Goal: Transaction & Acquisition: Purchase product/service

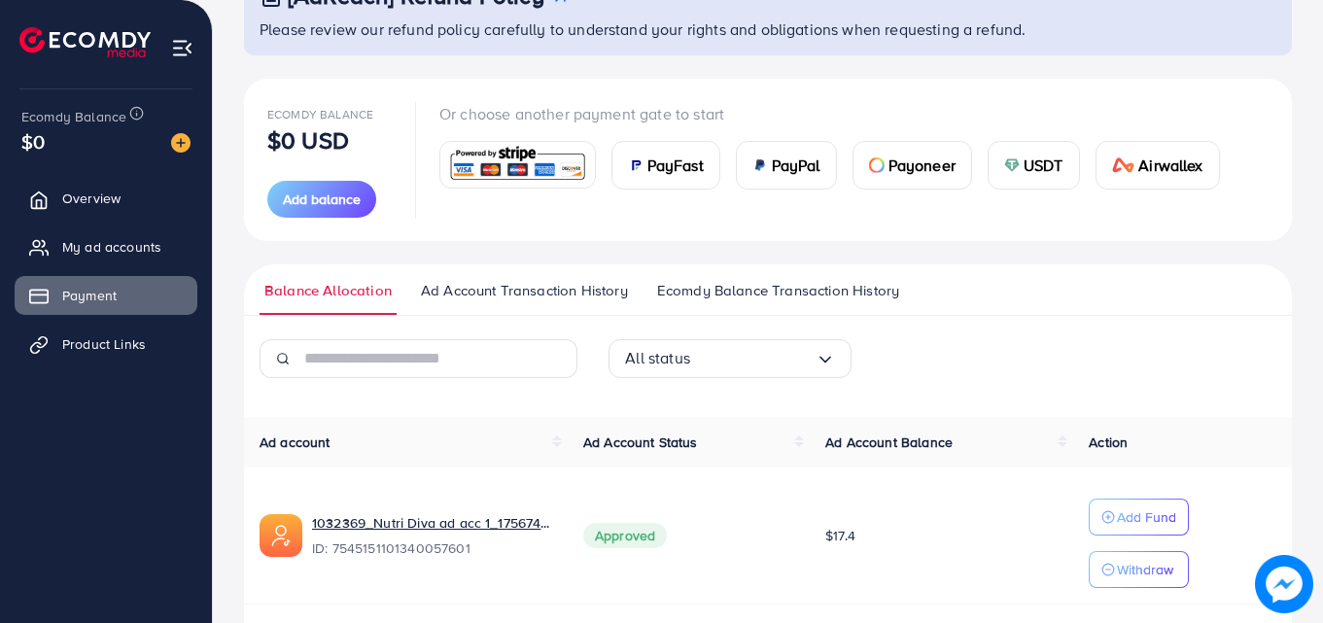
scroll to position [158, 0]
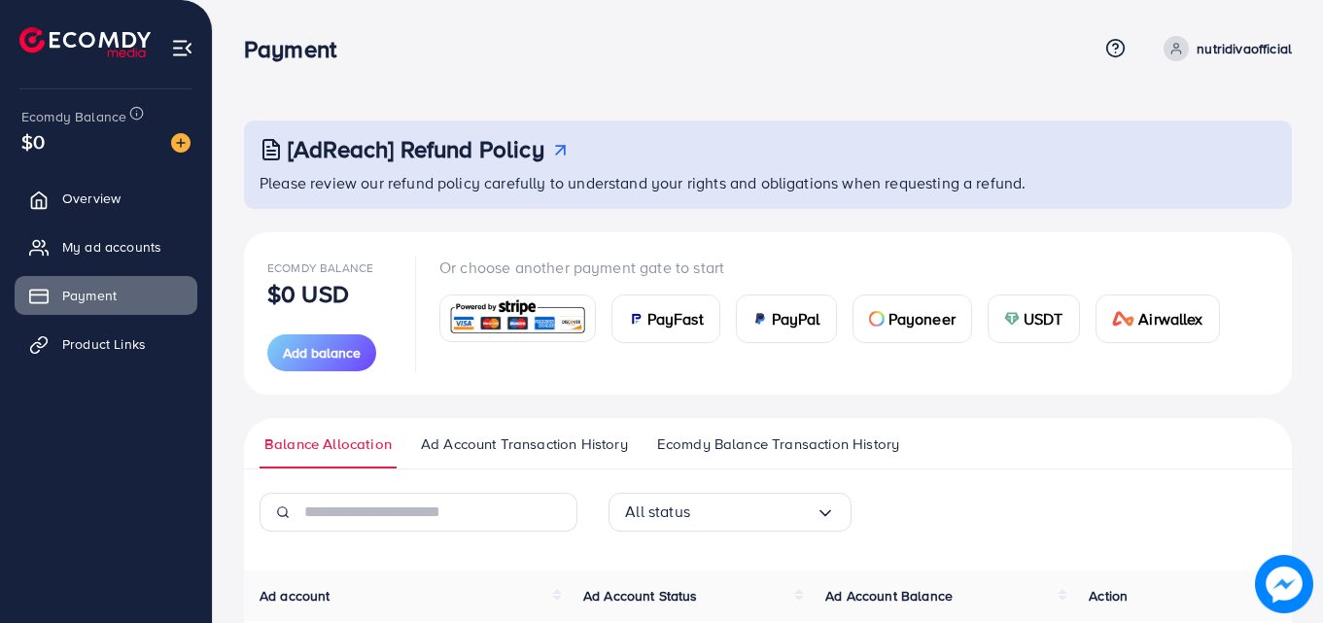
scroll to position [217, 0]
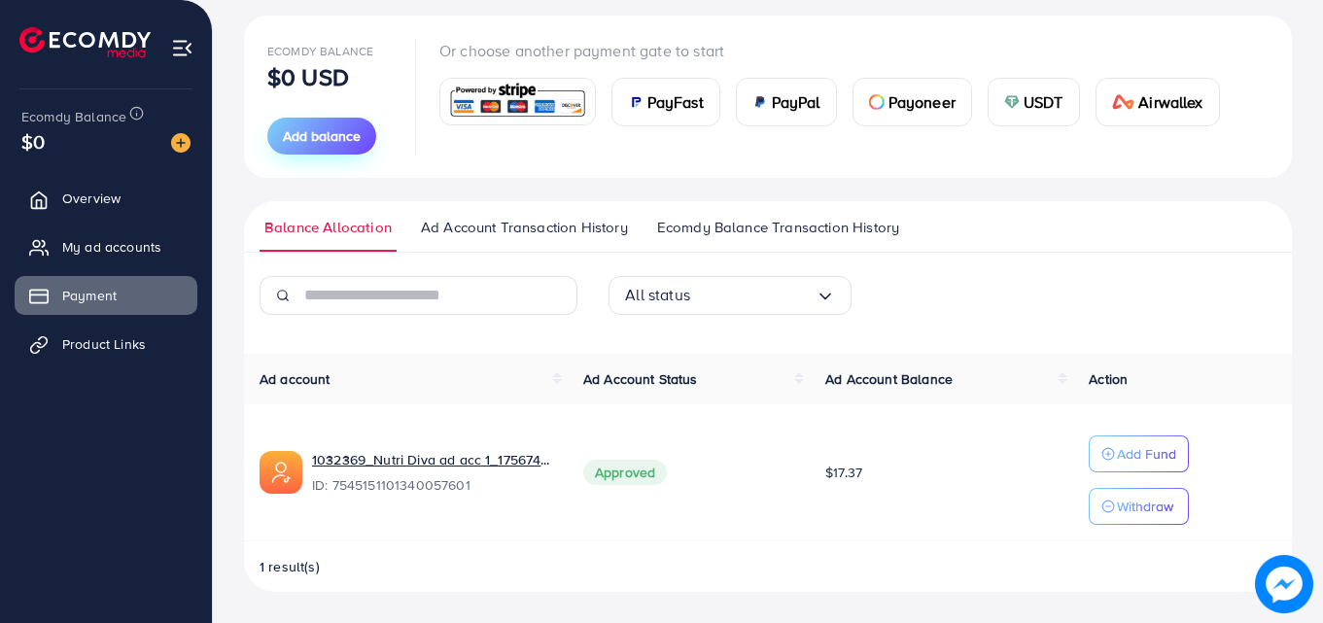
click at [310, 140] on span "Add balance" at bounding box center [322, 135] width 78 height 19
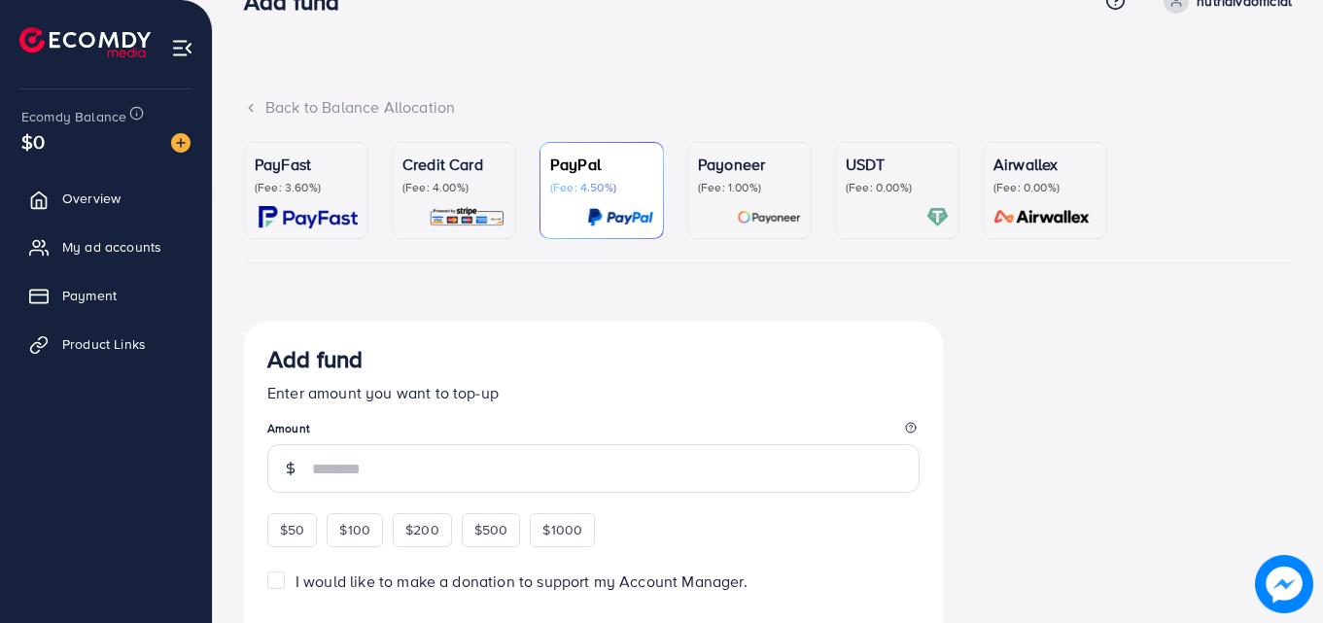
scroll to position [50, 0]
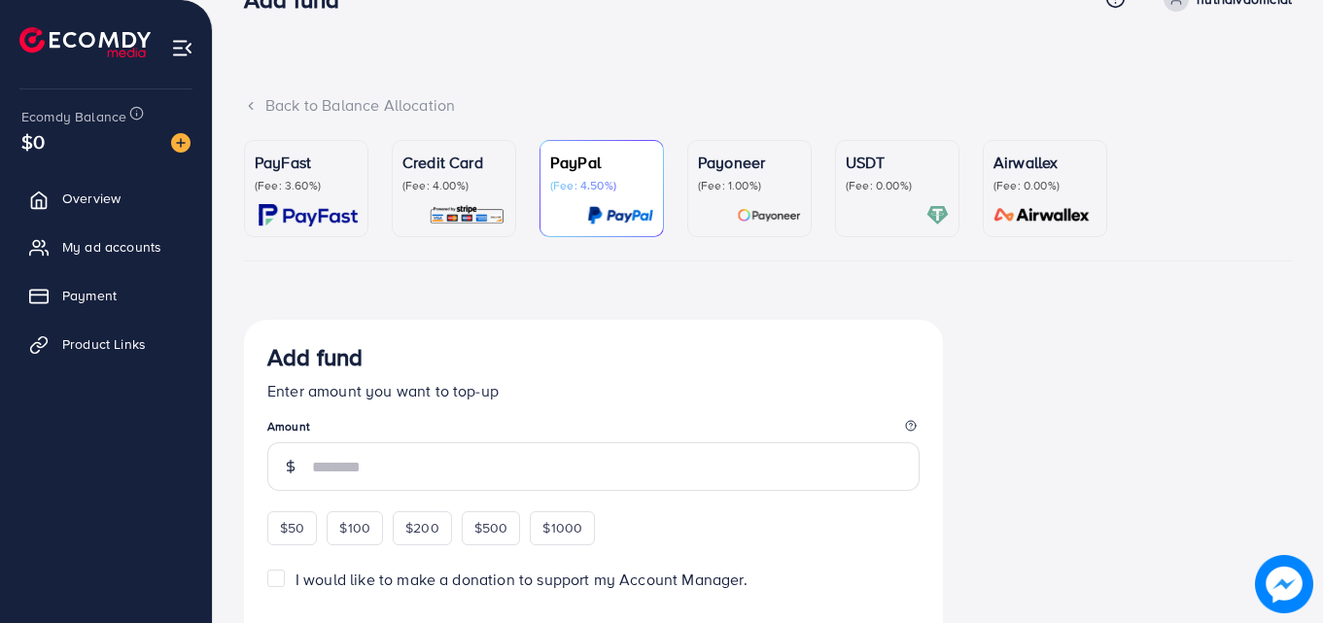
click at [424, 239] on ul "PayFast (Fee: 3.60%) Credit Card (Fee: 4.00%) PayPal (Fee: 4.50%) Payoneer (Fee…" at bounding box center [768, 200] width 1048 height 121
click at [456, 200] on div "Credit Card (Fee: 4.00%)" at bounding box center [453, 189] width 103 height 76
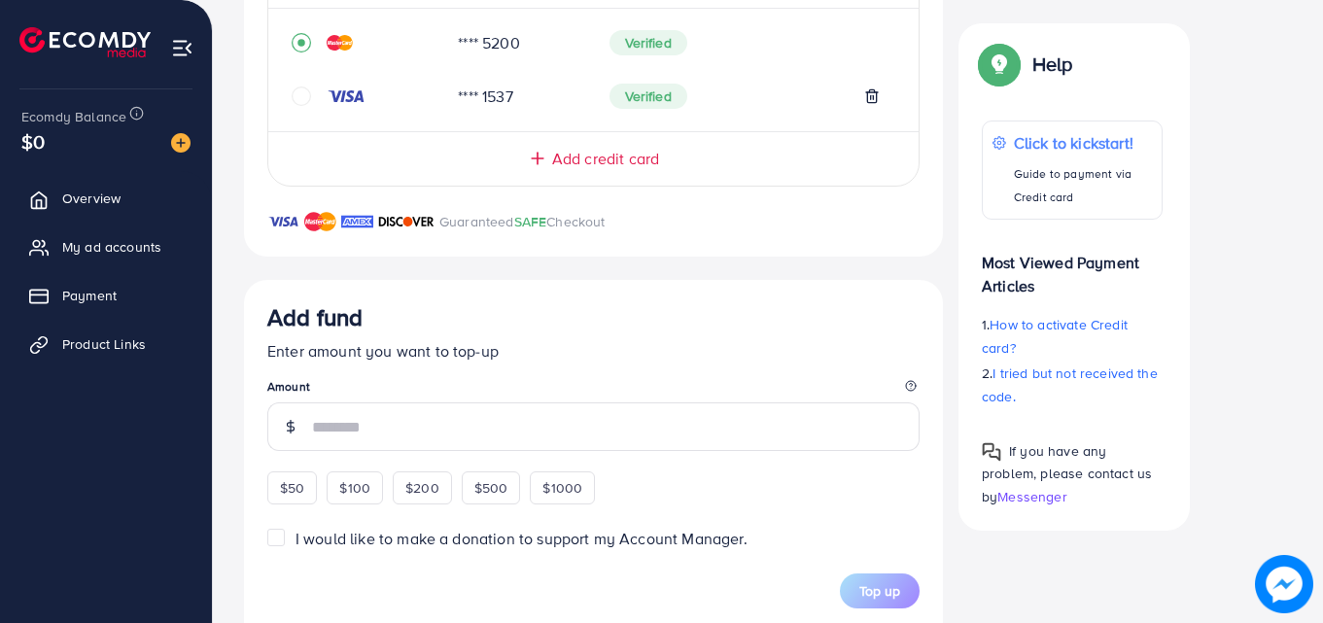
scroll to position [490, 0]
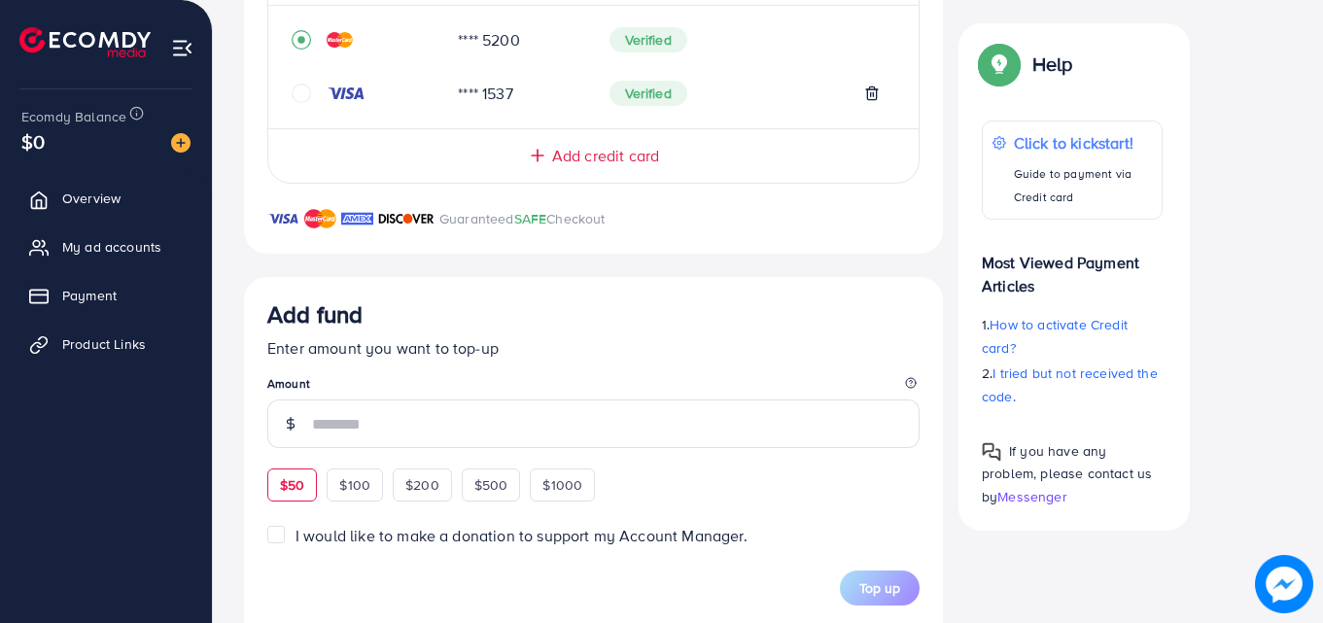
click at [300, 491] on span "$50" at bounding box center [292, 484] width 24 height 19
type input "**"
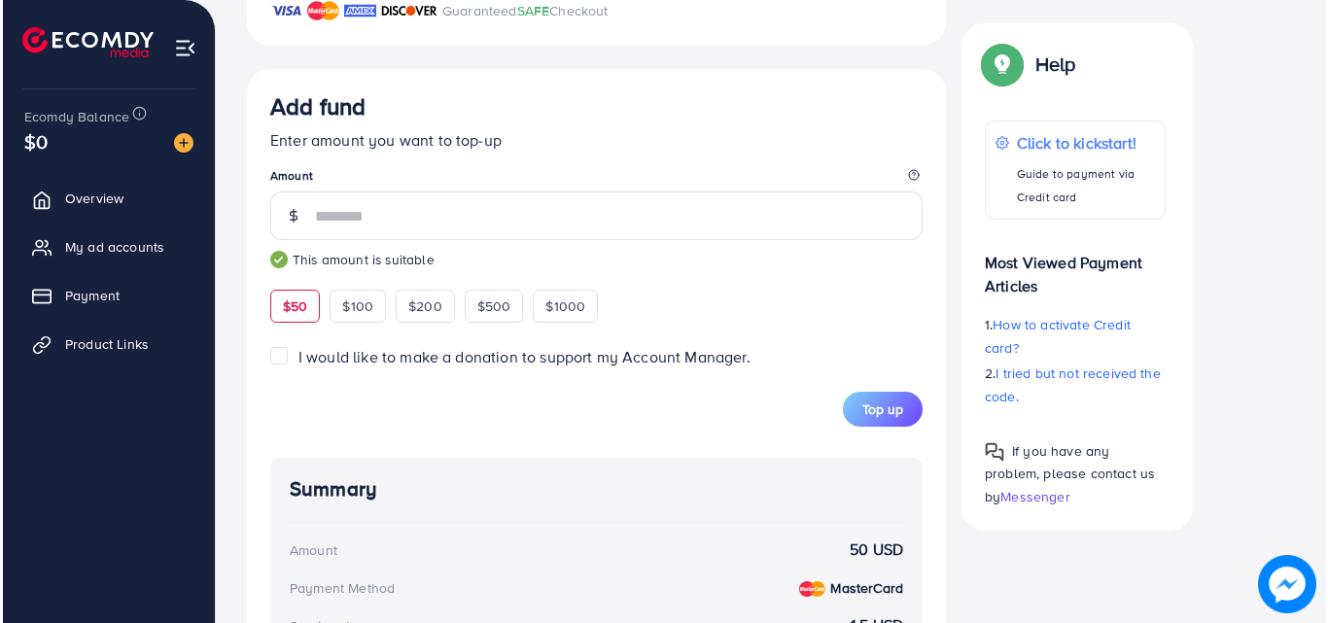
scroll to position [704, 0]
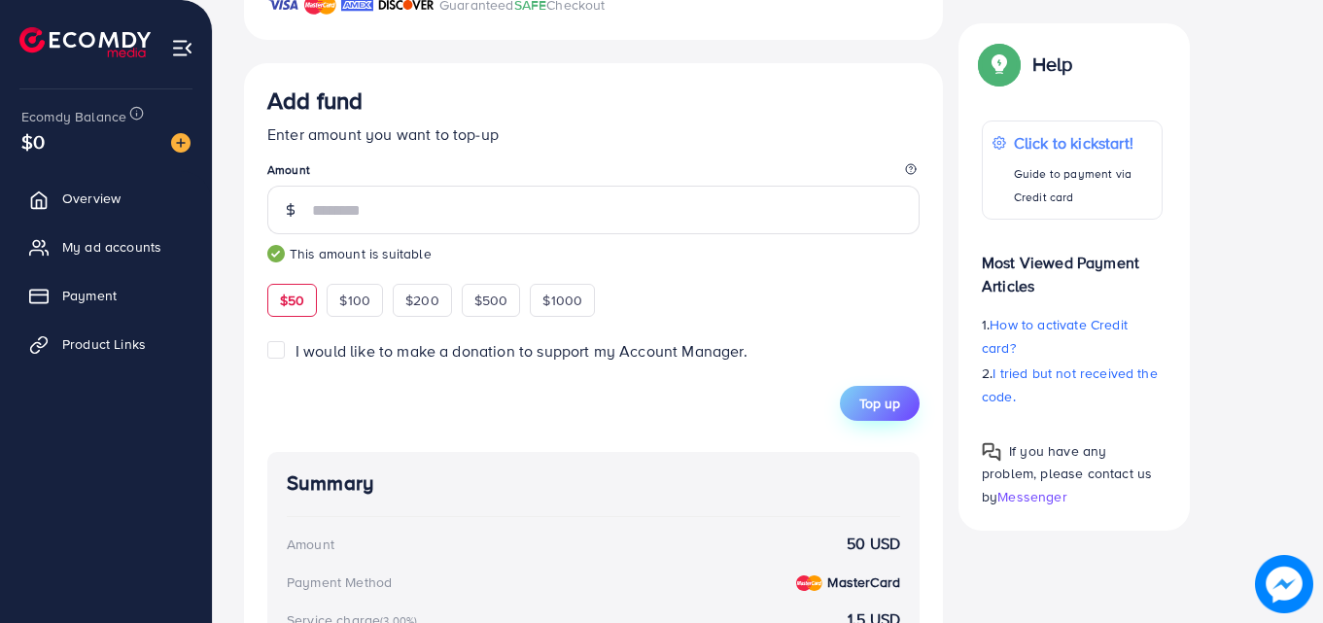
click at [883, 410] on span "Top up" at bounding box center [879, 403] width 41 height 19
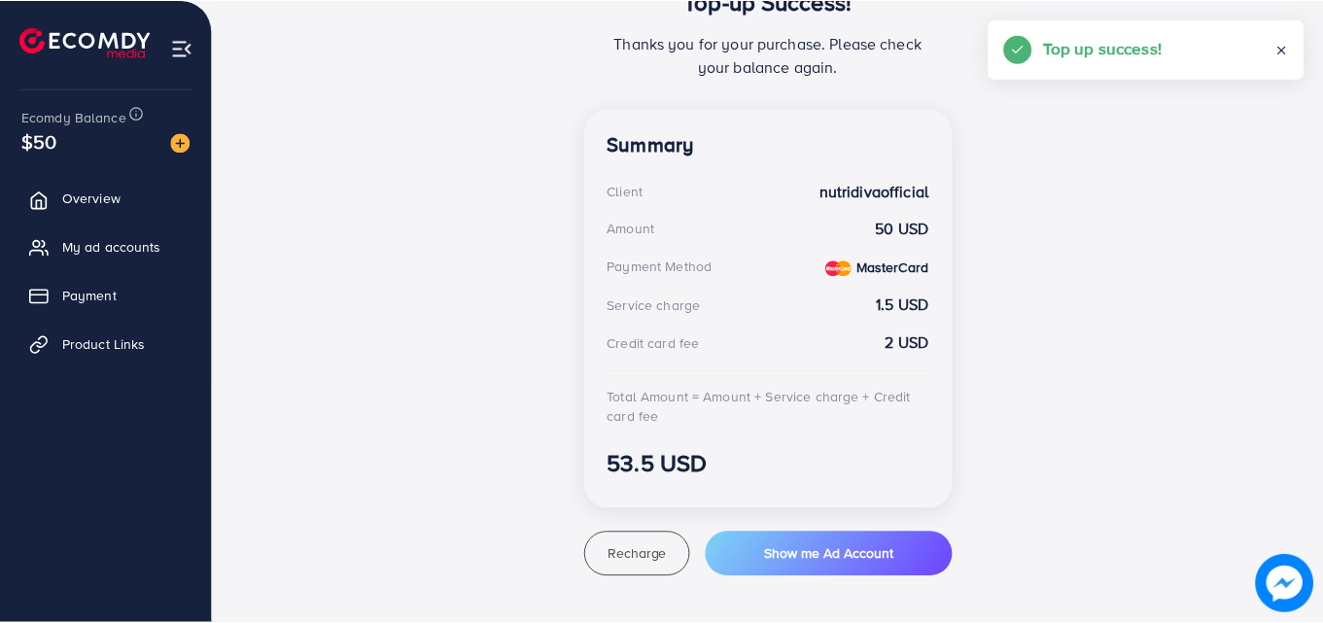
scroll to position [457, 0]
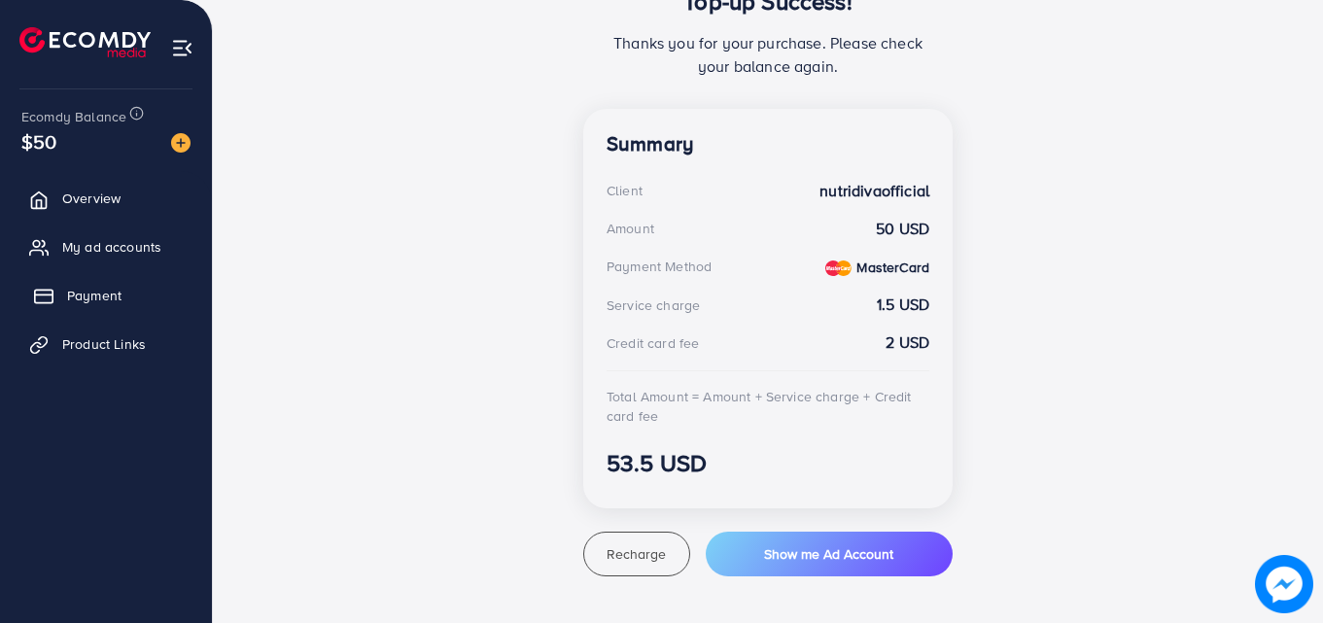
click at [100, 286] on span "Payment" at bounding box center [94, 295] width 54 height 19
